Goal: Find specific page/section: Find specific page/section

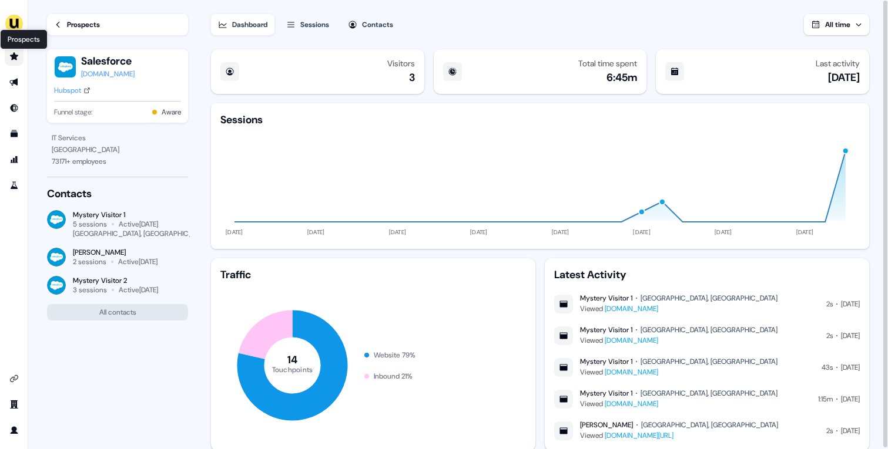
click at [14, 58] on icon "Go to prospects" at bounding box center [14, 56] width 8 height 8
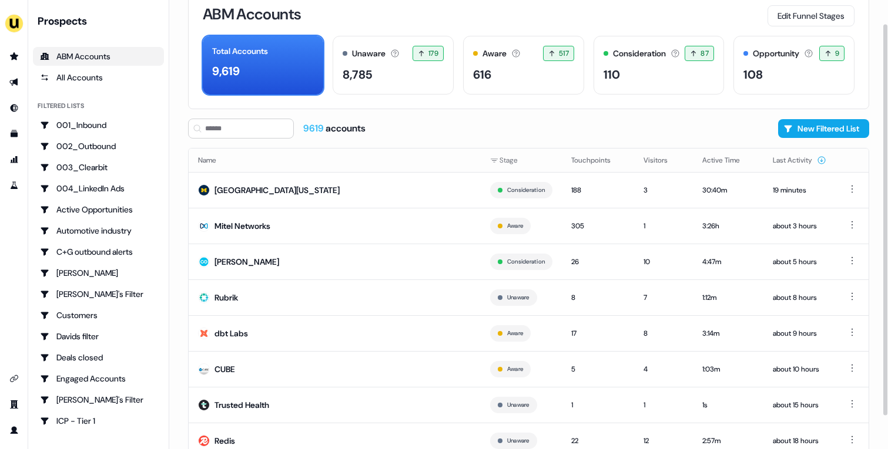
scroll to position [65, 0]
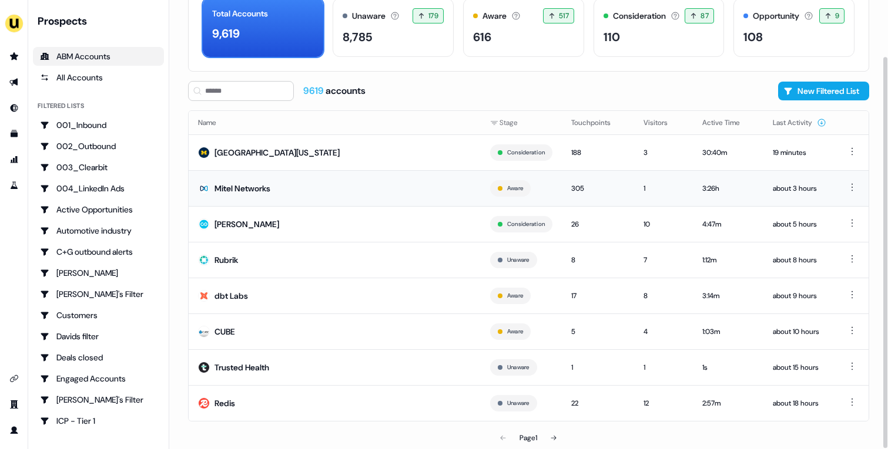
click at [439, 197] on td "Mitel Networks" at bounding box center [335, 188] width 292 height 36
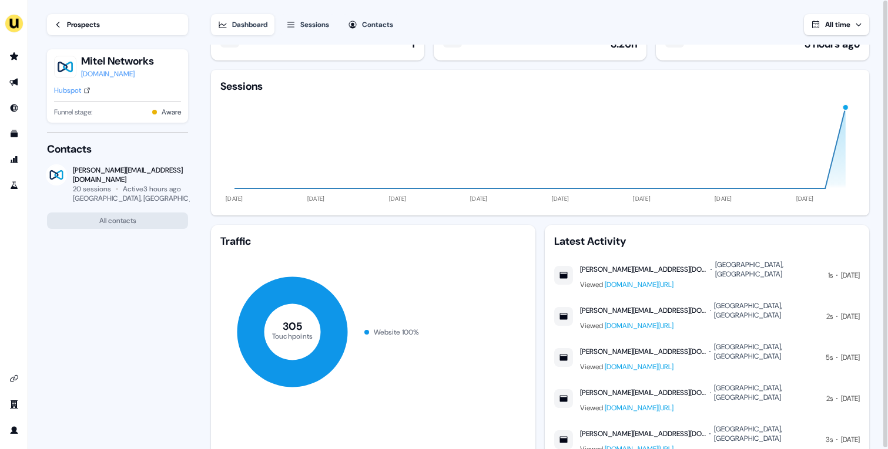
scroll to position [1, 0]
